Goal: Task Accomplishment & Management: Manage account settings

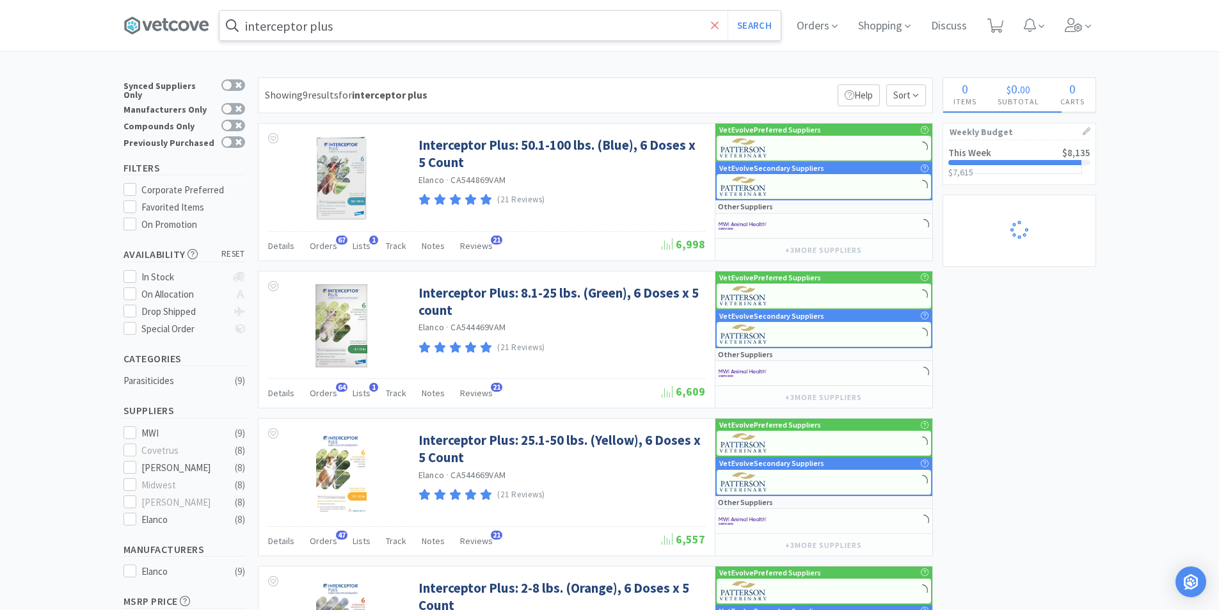
click at [714, 27] on icon at bounding box center [715, 25] width 8 height 13
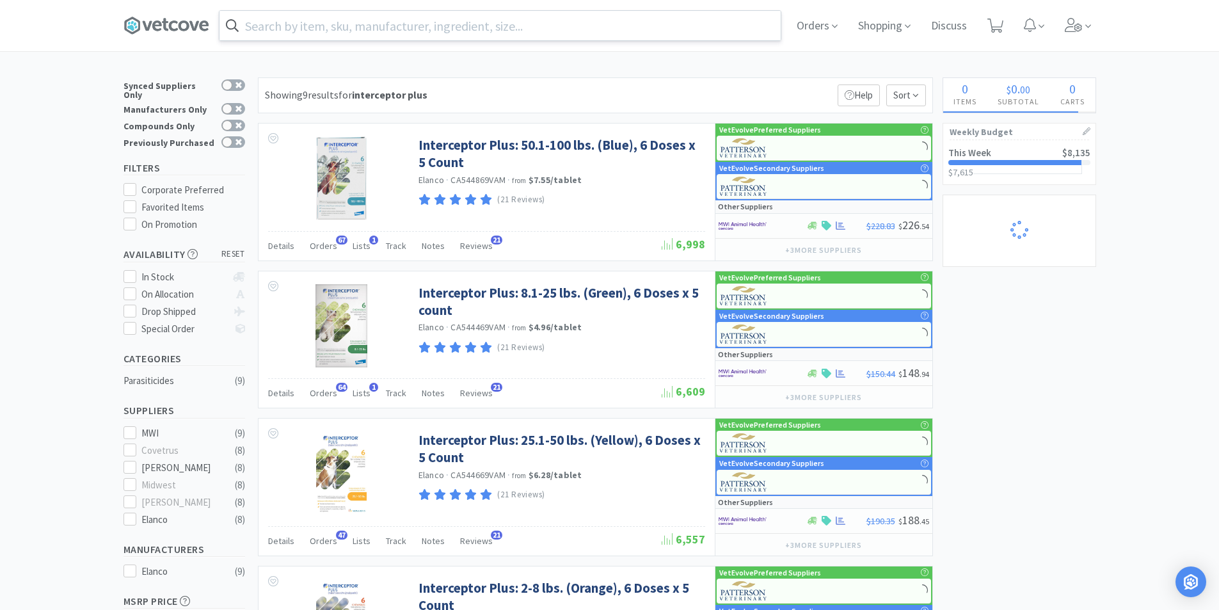
click at [1033, 162] on div at bounding box center [1015, 162] width 134 height 5
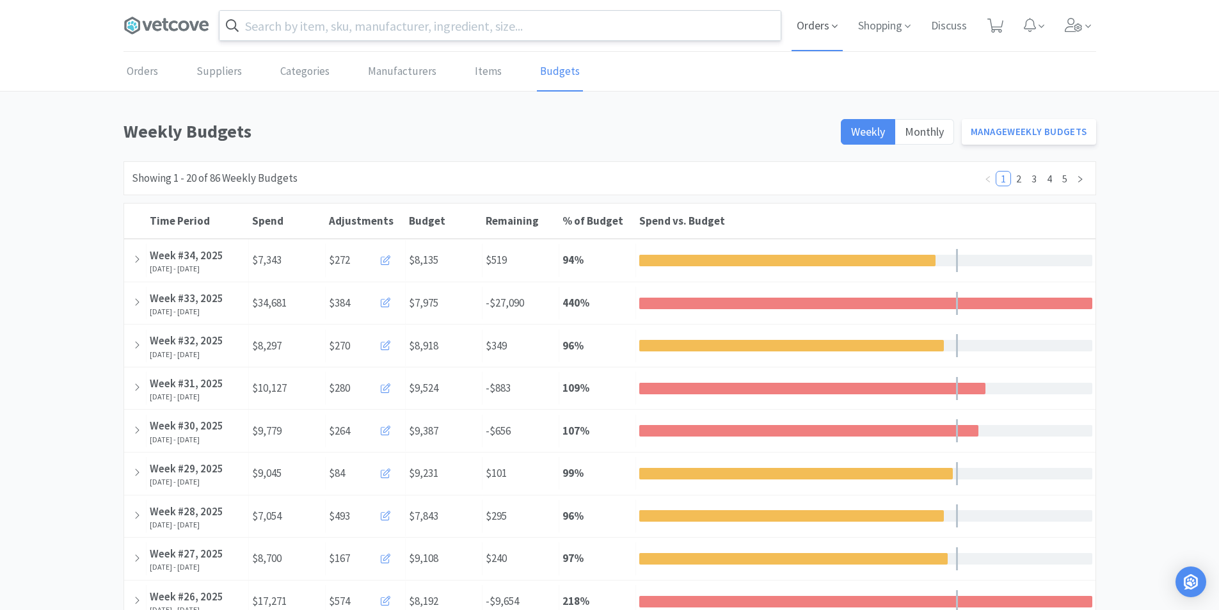
click at [811, 28] on span "Orders" at bounding box center [816, 25] width 51 height 51
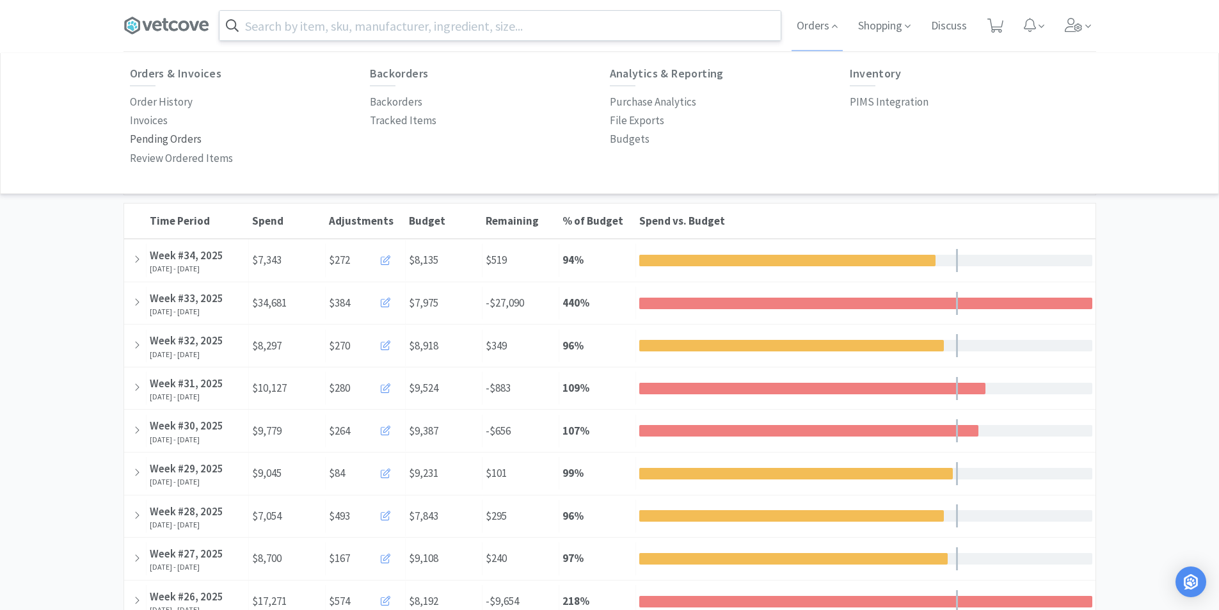
click at [164, 138] on p "Pending Orders" at bounding box center [166, 139] width 72 height 17
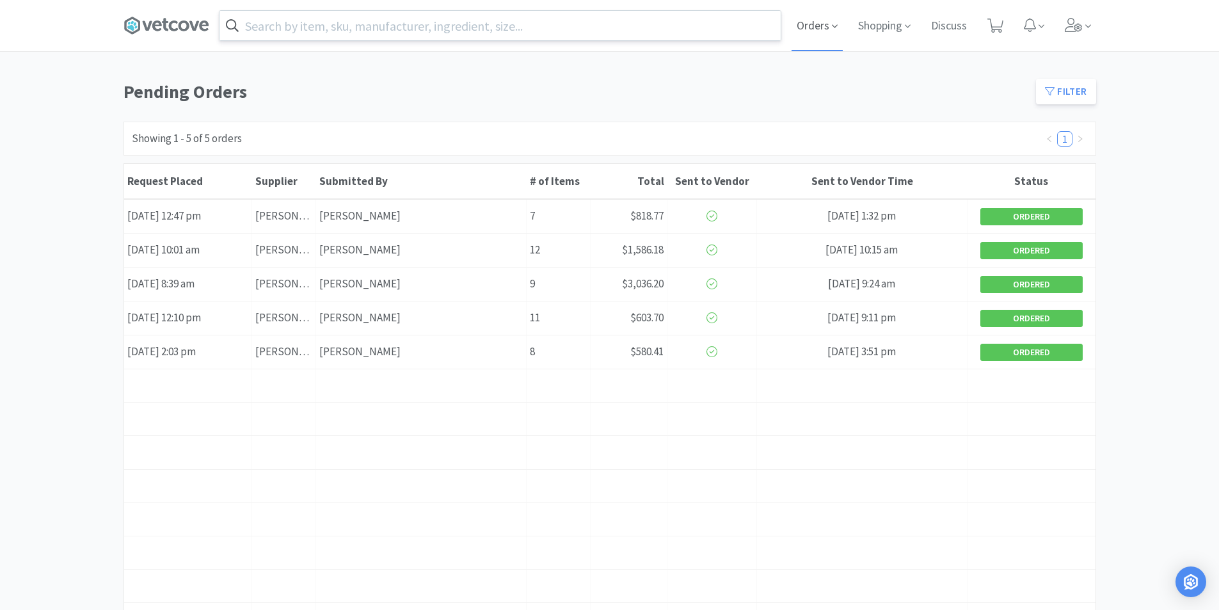
click at [802, 29] on span "Orders" at bounding box center [816, 25] width 51 height 51
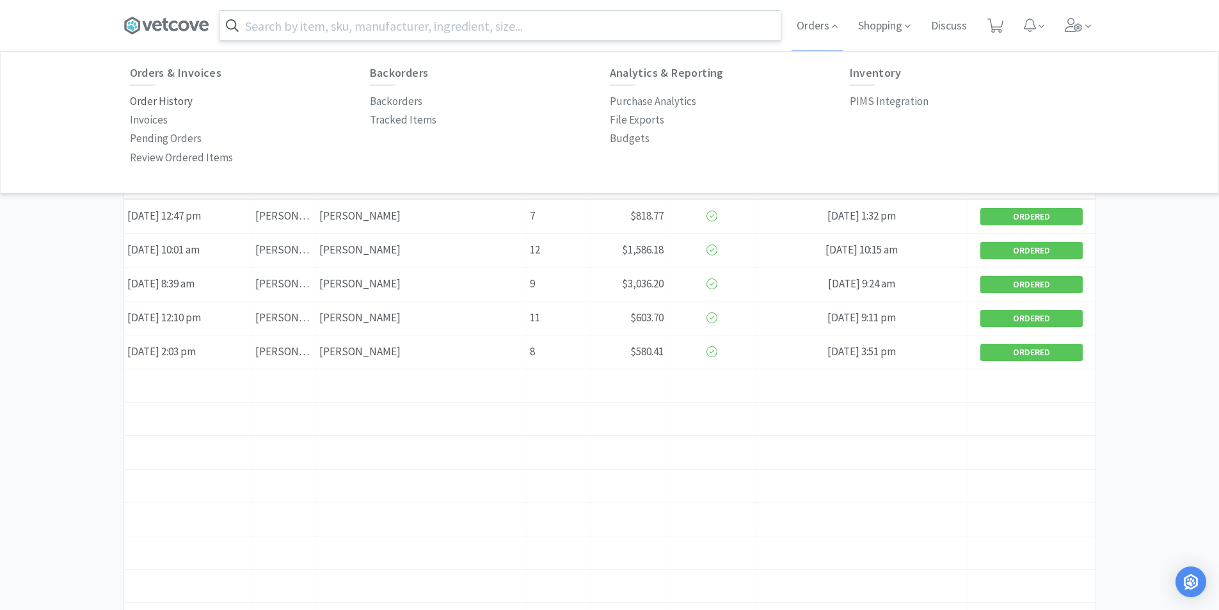
click at [150, 100] on p "Order History" at bounding box center [161, 101] width 63 height 17
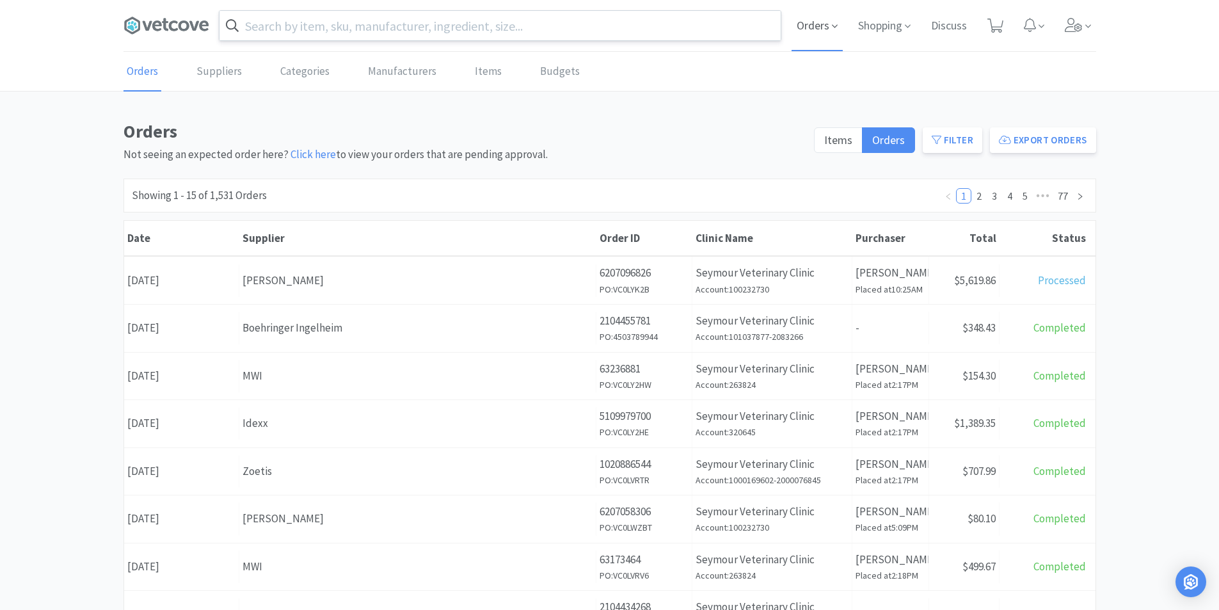
click at [821, 30] on span "Orders" at bounding box center [816, 25] width 51 height 51
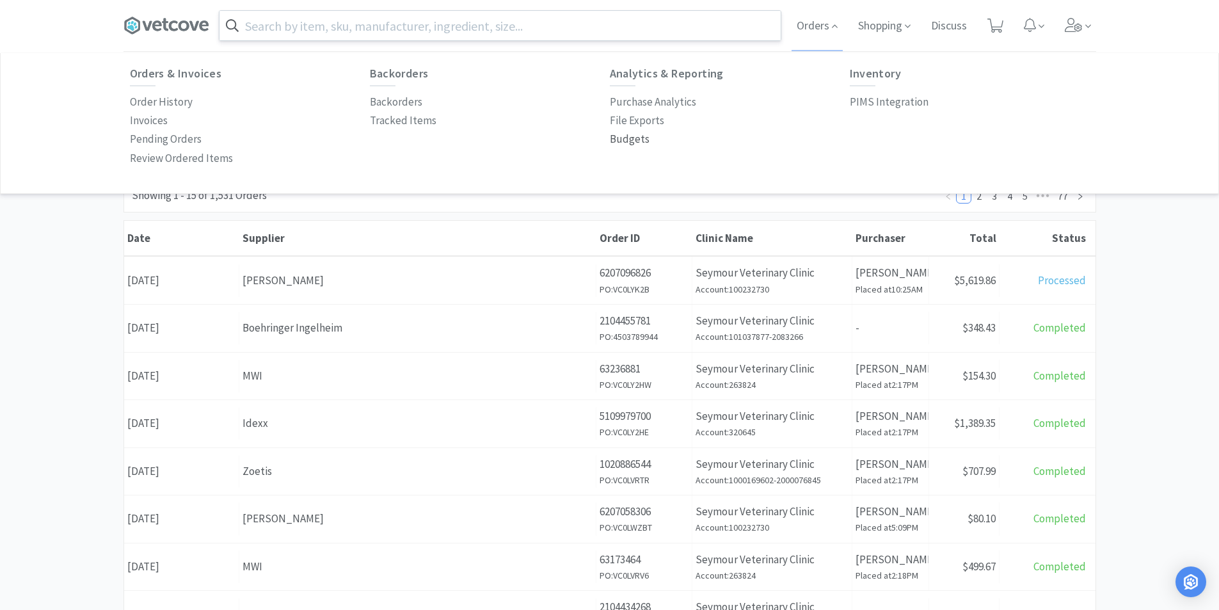
click at [623, 138] on p "Budgets" at bounding box center [630, 139] width 40 height 17
